Goal: Task Accomplishment & Management: Use online tool/utility

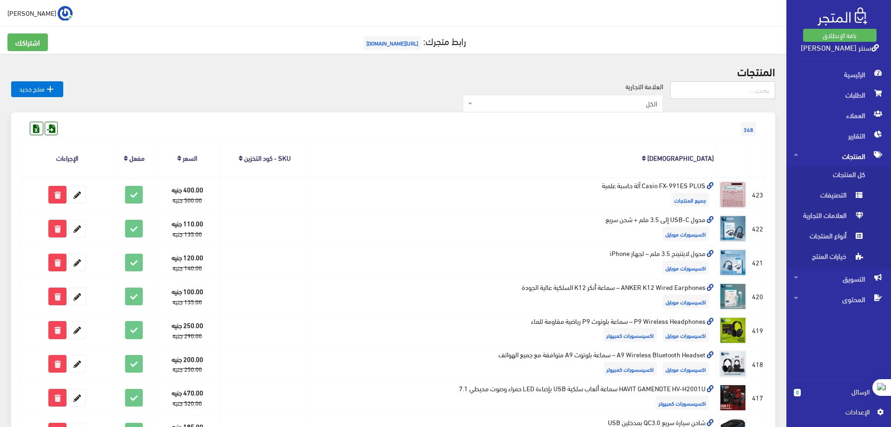
click at [738, 86] on input "text" at bounding box center [722, 90] width 105 height 18
type input "كور"
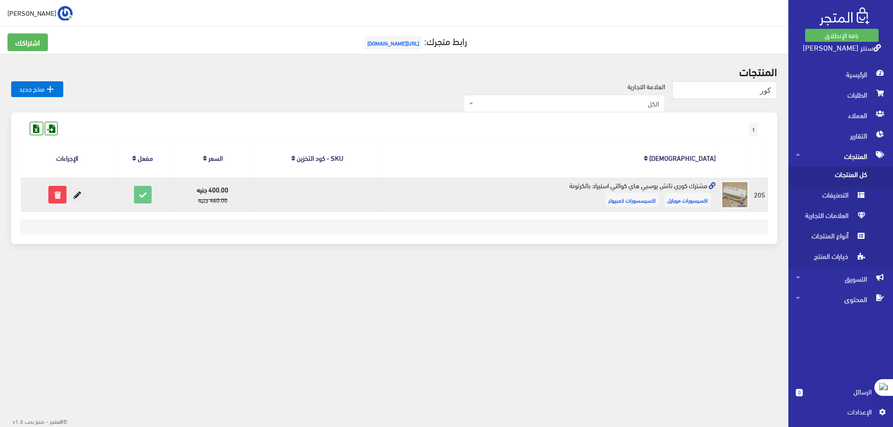
click at [79, 194] on icon at bounding box center [77, 195] width 17 height 17
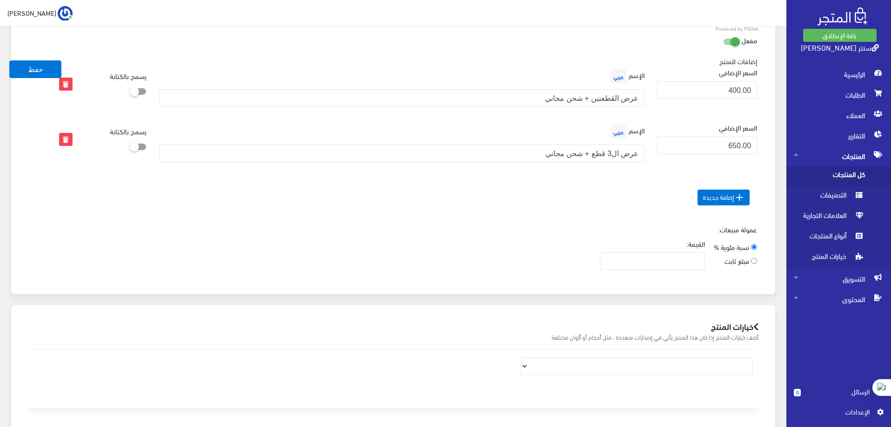
scroll to position [977, 0]
